Goal: Task Accomplishment & Management: Use online tool/utility

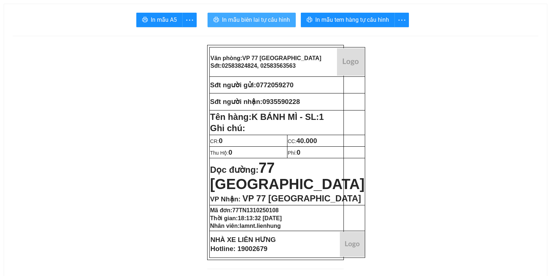
click at [253, 20] on span "In mẫu biên lai tự cấu hình" at bounding box center [256, 19] width 68 height 9
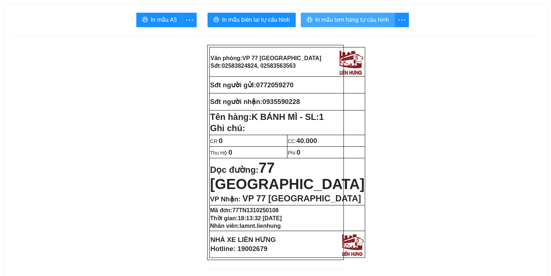
click at [333, 16] on span "In mẫu tem hàng tự cấu hình" at bounding box center [352, 19] width 74 height 9
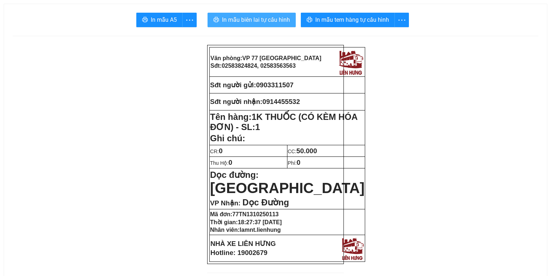
click at [235, 19] on span "In mẫu biên lai tự cấu hình" at bounding box center [256, 19] width 68 height 9
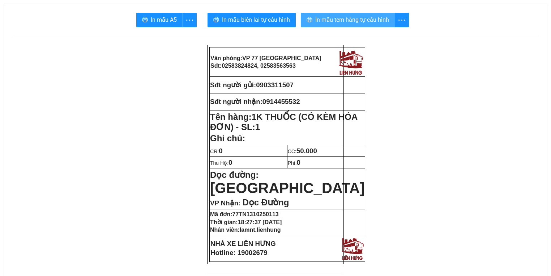
click at [357, 20] on span "In mẫu tem hàng tự cấu hình" at bounding box center [352, 19] width 74 height 9
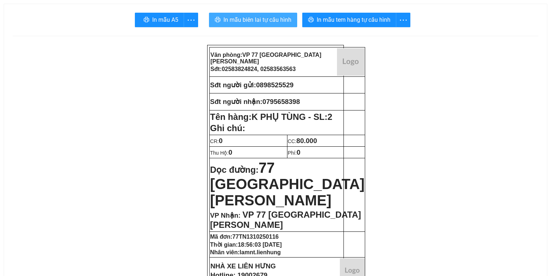
click at [249, 23] on span "In mẫu biên lai tự cấu hình" at bounding box center [257, 19] width 68 height 9
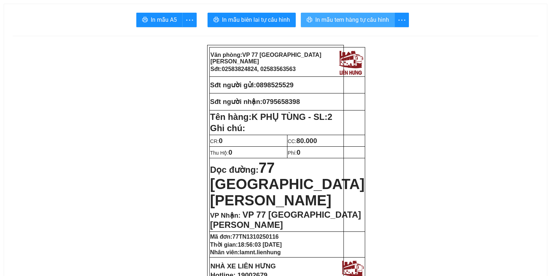
click at [376, 26] on button "In mẫu tem hàng tự cấu hình" at bounding box center [348, 20] width 94 height 14
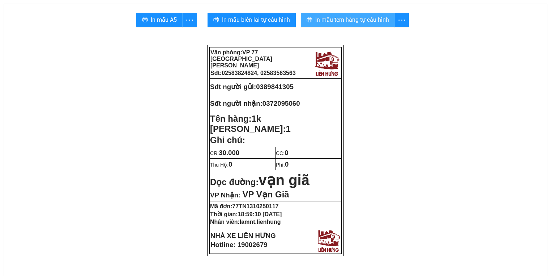
click at [368, 25] on button "In mẫu tem hàng tự cấu hình" at bounding box center [348, 20] width 94 height 14
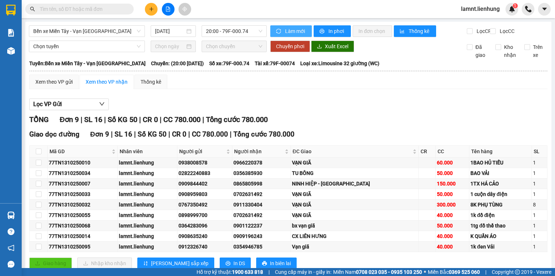
click at [287, 32] on span "Làm mới" at bounding box center [295, 31] width 21 height 8
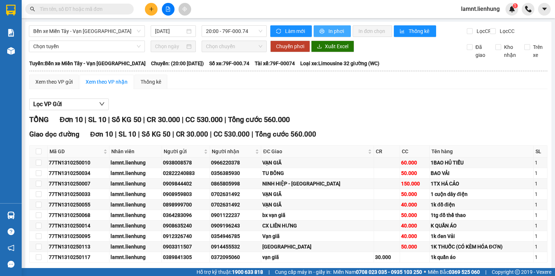
click at [331, 29] on span "In phơi" at bounding box center [337, 31] width 17 height 8
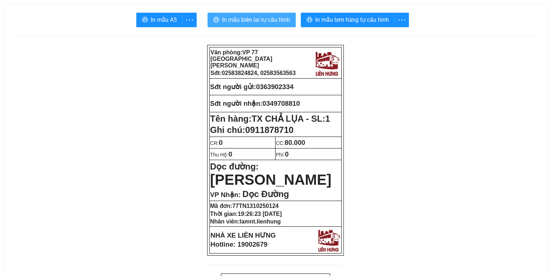
click at [239, 13] on button "In mẫu biên lai tự cấu hình" at bounding box center [252, 20] width 88 height 14
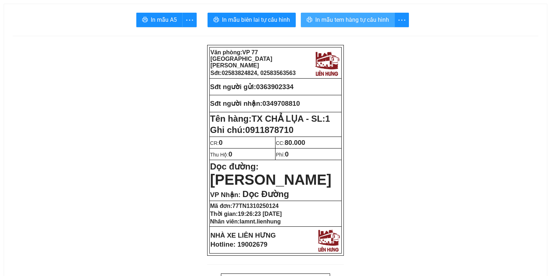
click at [352, 24] on span "In mẫu tem hàng tự cấu hình" at bounding box center [352, 19] width 74 height 9
